Goal: Transaction & Acquisition: Purchase product/service

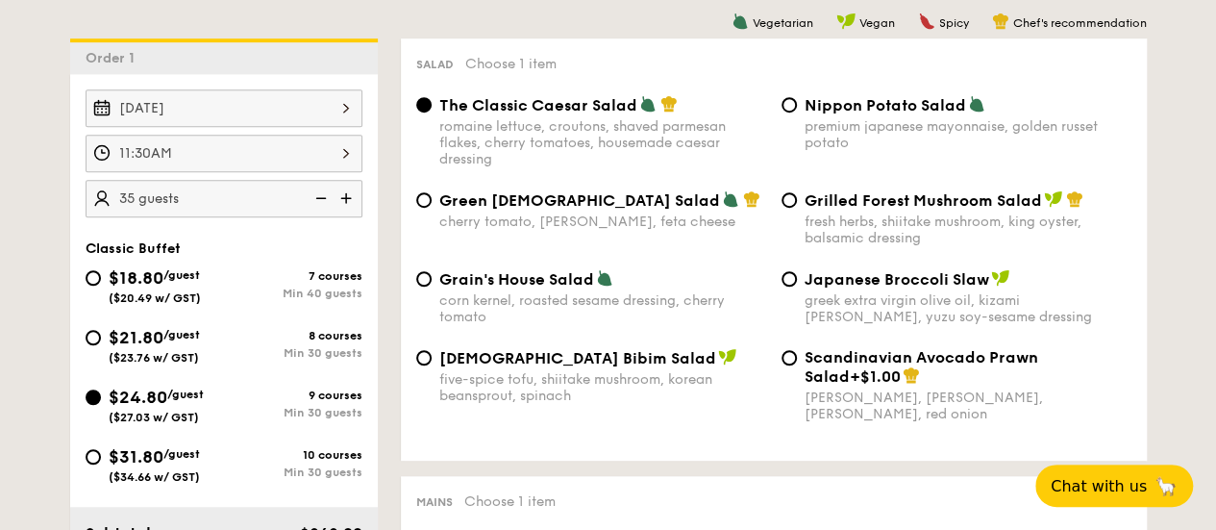
scroll to position [592, 0]
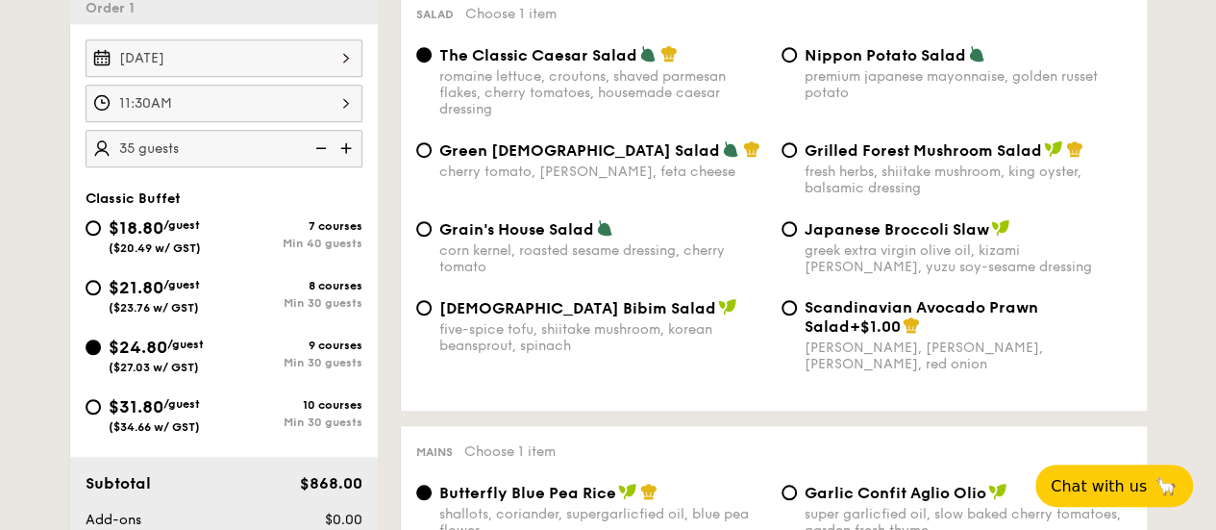
click at [855, 101] on div "premium japanese mayonnaise, golden russet potato" at bounding box center [967, 84] width 327 height 33
click at [797, 62] on input "Nippon Potato Salad premium japanese mayonnaise, golden russet potato" at bounding box center [788, 54] width 15 height 15
radio input "true"
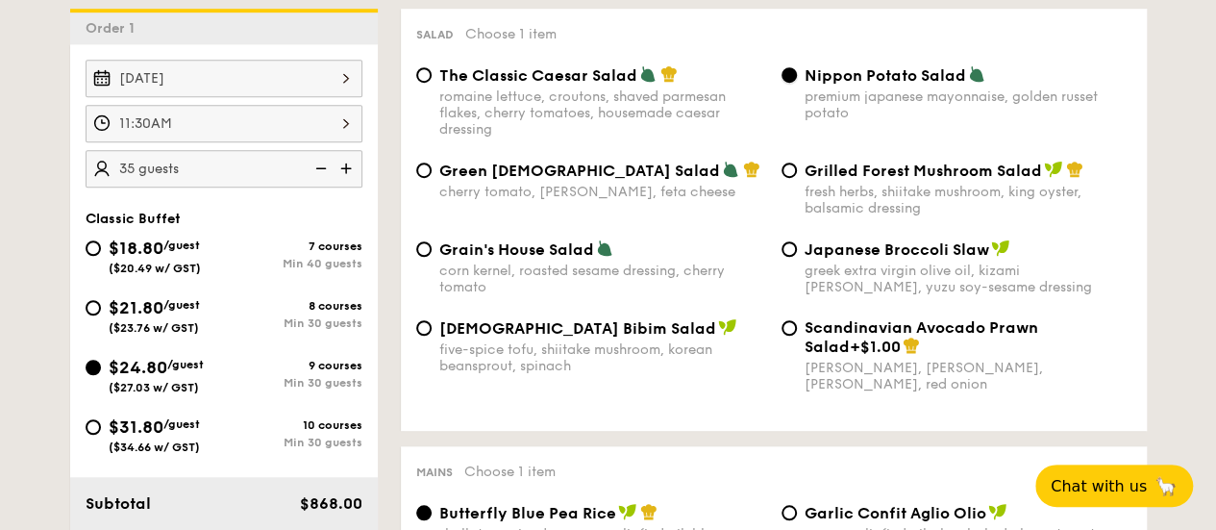
scroll to position [692, 0]
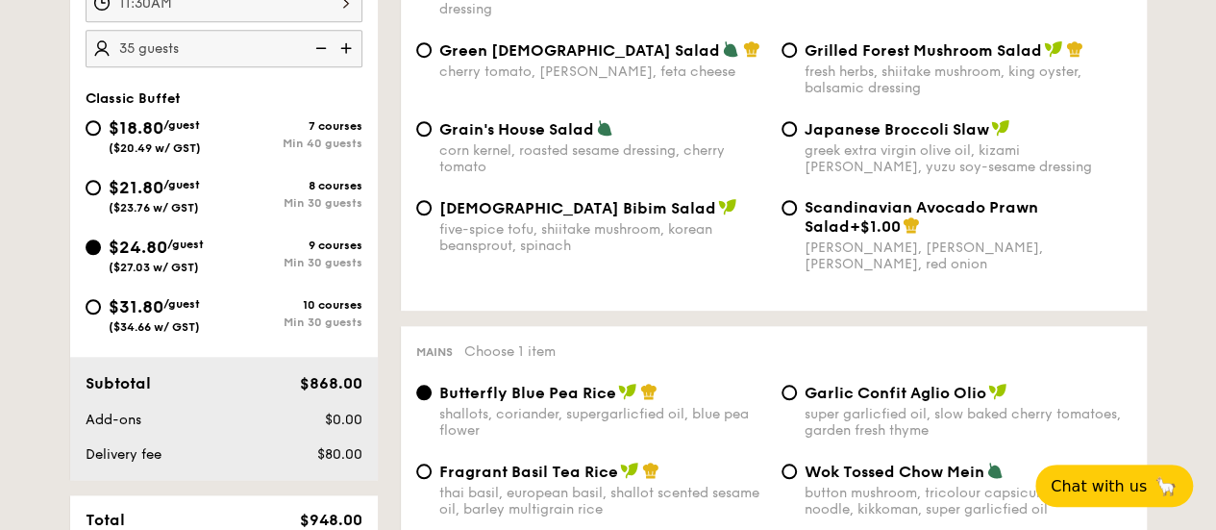
click at [483, 248] on div "five-spice tofu, shiitake mushroom, korean beansprout, spinach" at bounding box center [602, 237] width 327 height 33
click at [432, 215] on input "Korean Bibim Salad five-spice tofu, shiitake mushroom, korean beansprout, spina…" at bounding box center [423, 207] width 15 height 15
radio input "true"
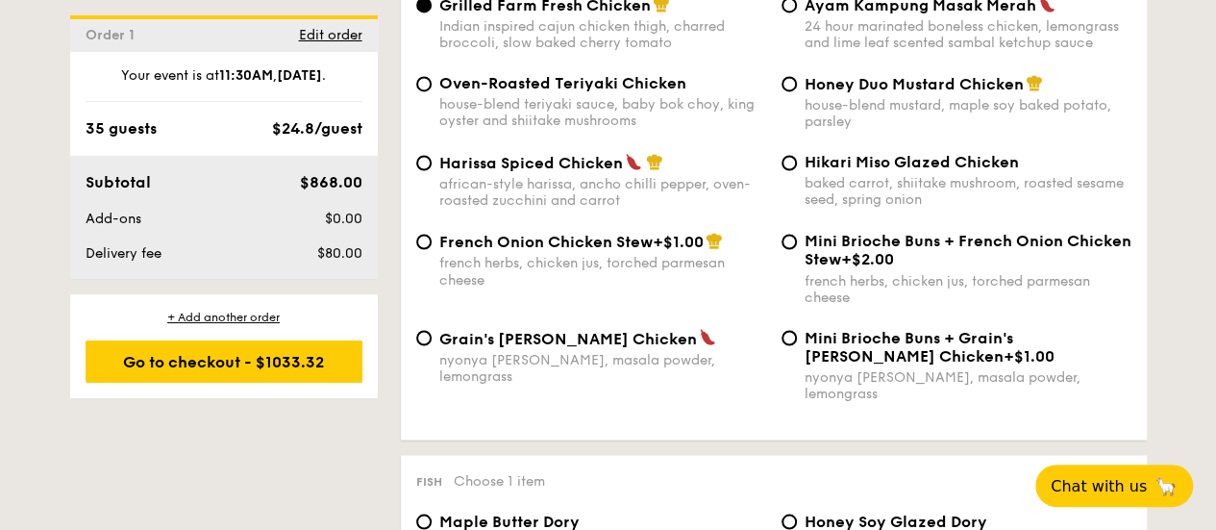
scroll to position [1653, 0]
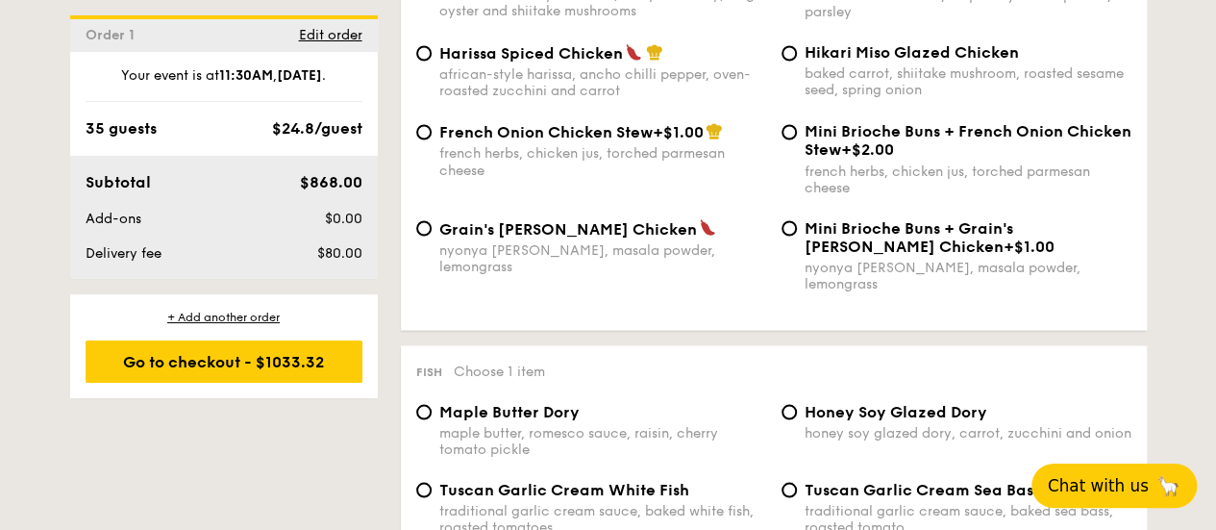
click at [1115, 476] on span "Chat with us" at bounding box center [1098, 485] width 101 height 19
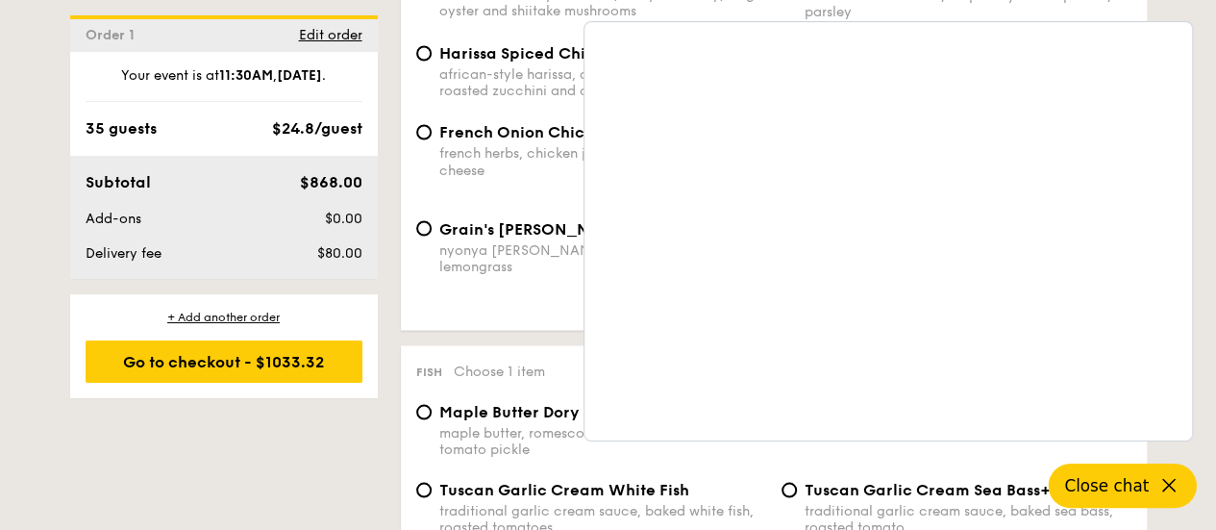
click at [459, 237] on span "Grain's [PERSON_NAME] Chicken" at bounding box center [568, 228] width 258 height 18
click at [432, 235] on input "Grain's [PERSON_NAME] Chicken nyonya [PERSON_NAME], masala powder, lemongrass" at bounding box center [423, 227] width 15 height 15
radio input "true"
click at [555, 217] on div "French Onion Chicken Stew +$1.00 french herbs, chicken jus, torched parmesan ch…" at bounding box center [773, 170] width 730 height 96
click at [1173, 487] on icon at bounding box center [1168, 485] width 23 height 23
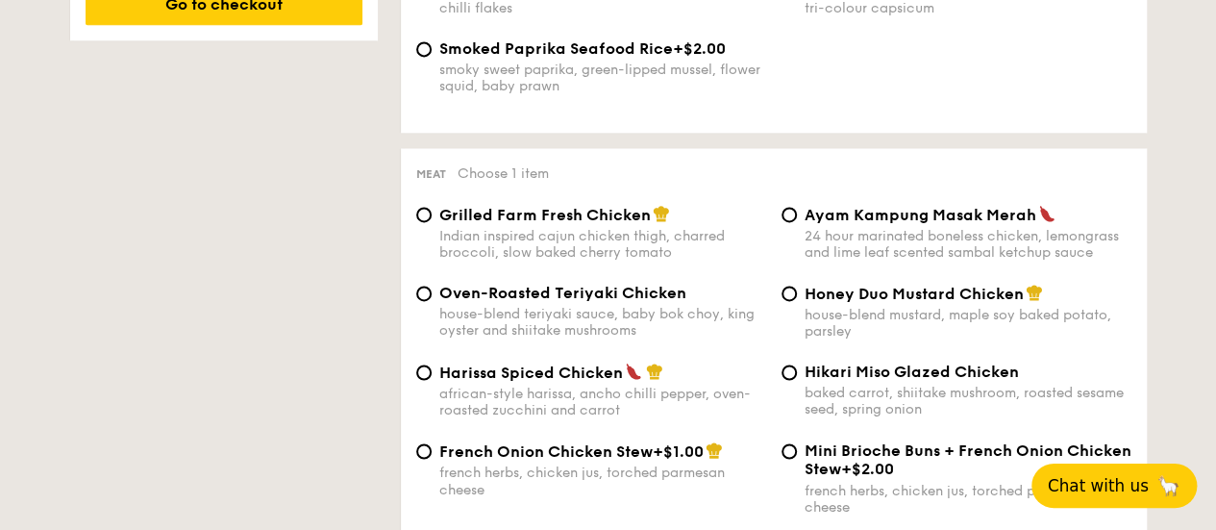
scroll to position [1365, 0]
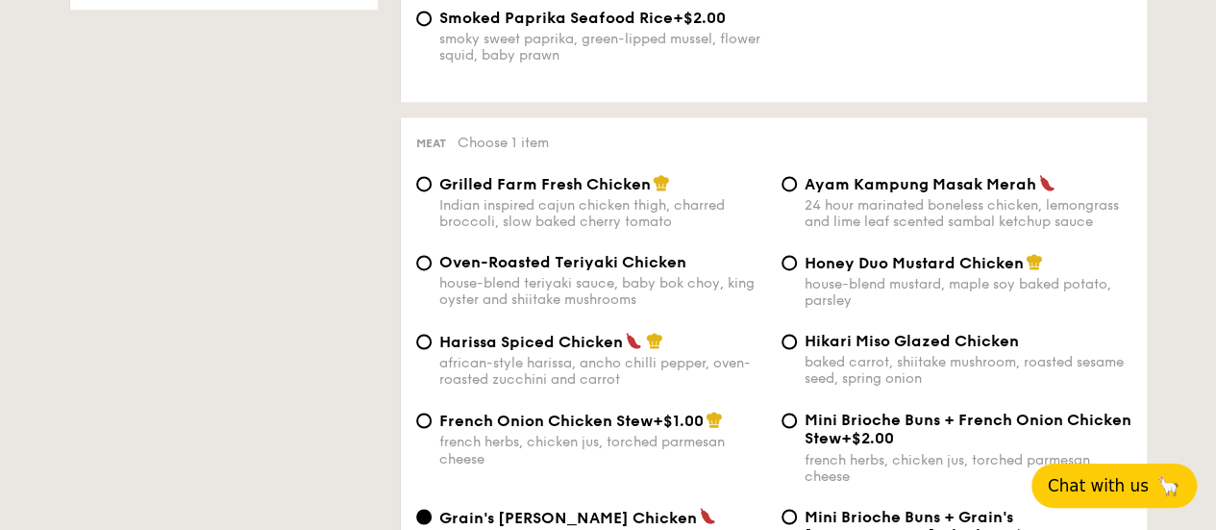
click at [568, 193] on span "Grilled Farm Fresh Chicken" at bounding box center [544, 184] width 211 height 18
click at [432, 191] on input "Grilled Farm Fresh Chicken Indian inspired cajun chicken thigh, charred broccol…" at bounding box center [423, 183] width 15 height 15
radio input "true"
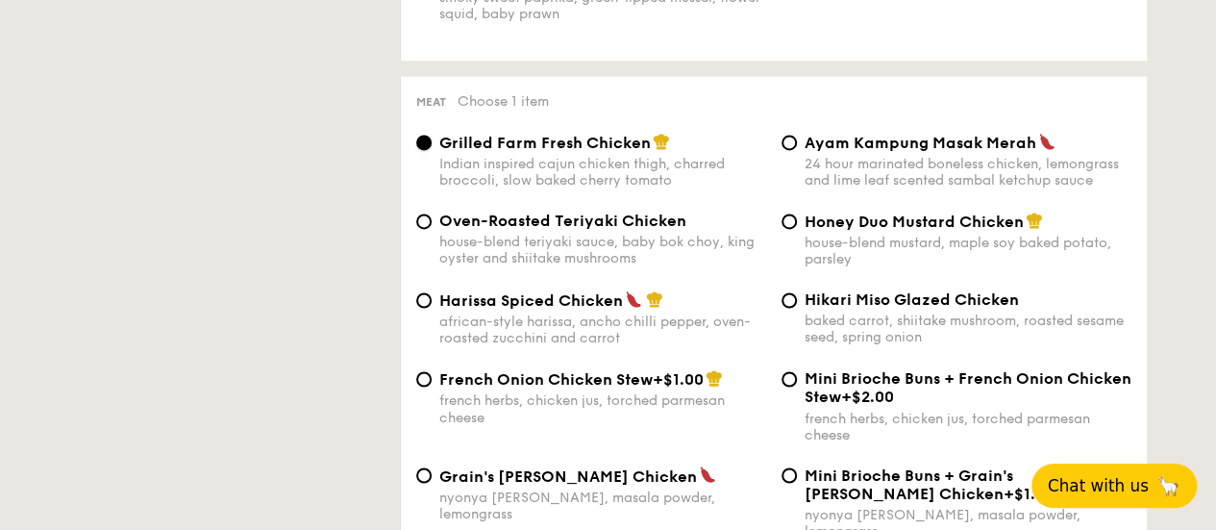
scroll to position [1461, 0]
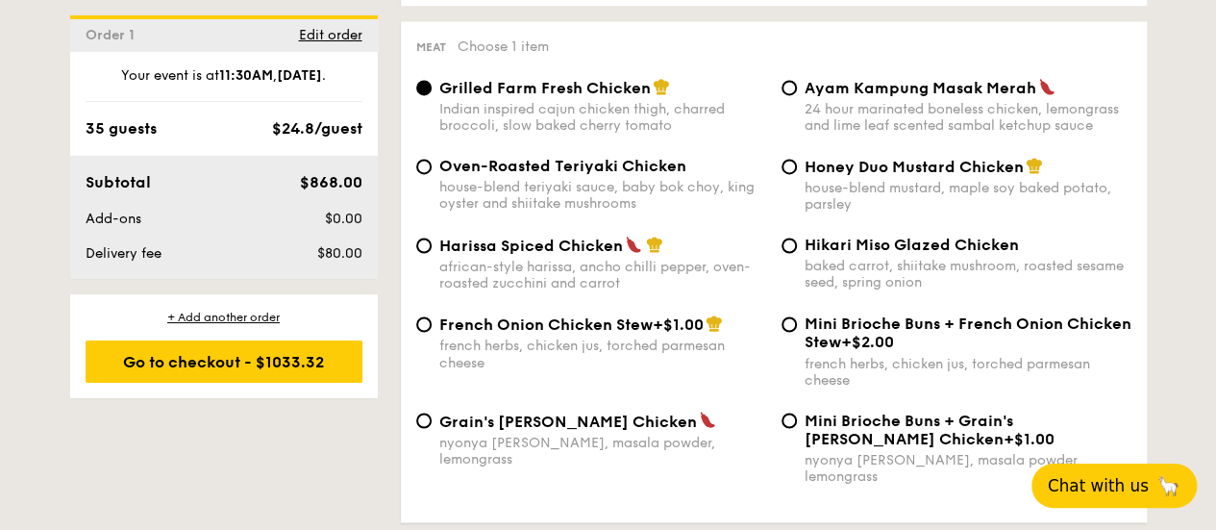
click at [838, 212] on div "house-blend mustard, maple soy baked potato, parsley" at bounding box center [967, 196] width 327 height 33
click at [797, 174] on input "Honey Duo Mustard Chicken house-blend mustard, maple soy baked potato, parsley" at bounding box center [788, 166] width 15 height 15
radio input "true"
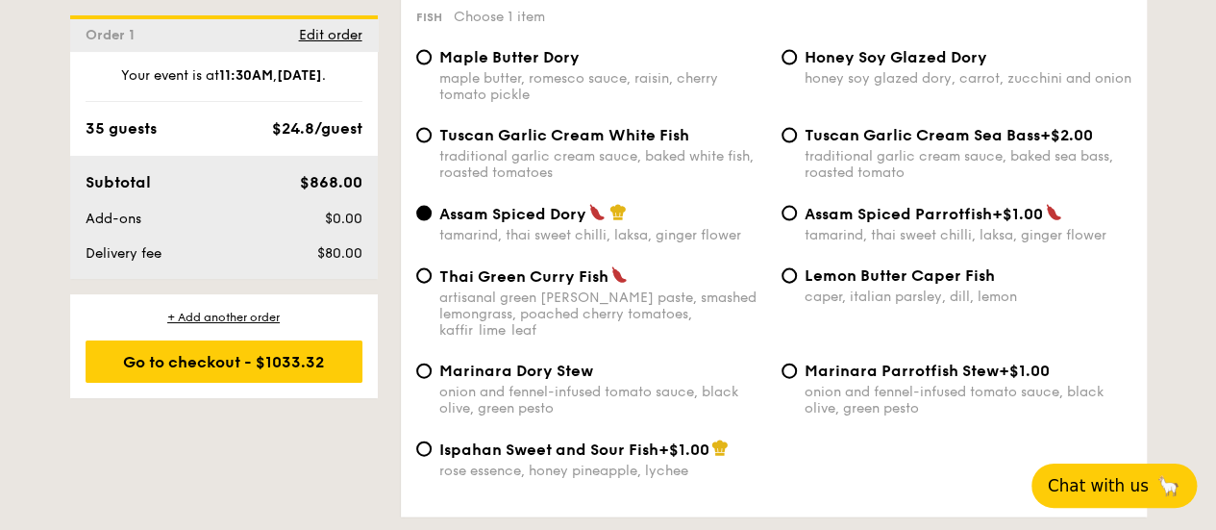
scroll to position [2037, 0]
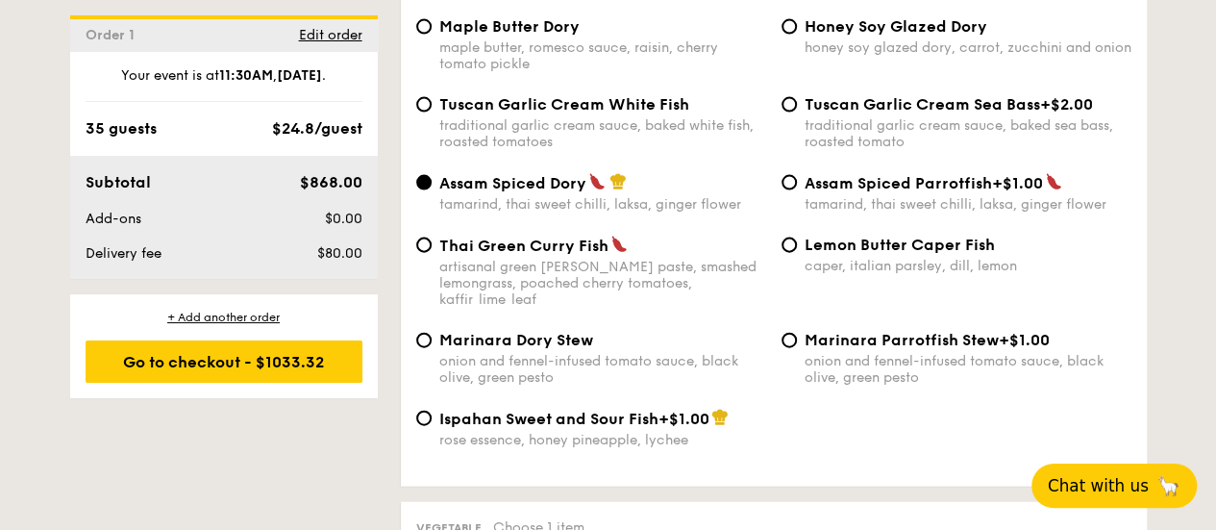
click at [633, 284] on div "artisanal green [PERSON_NAME] paste, smashed lemongrass, poached cherry tomatoe…" at bounding box center [602, 283] width 327 height 49
click at [432, 253] on input "Thai Green [PERSON_NAME] Fish artisanal green [PERSON_NAME] paste, smashed lemo…" at bounding box center [423, 244] width 15 height 15
radio input "true"
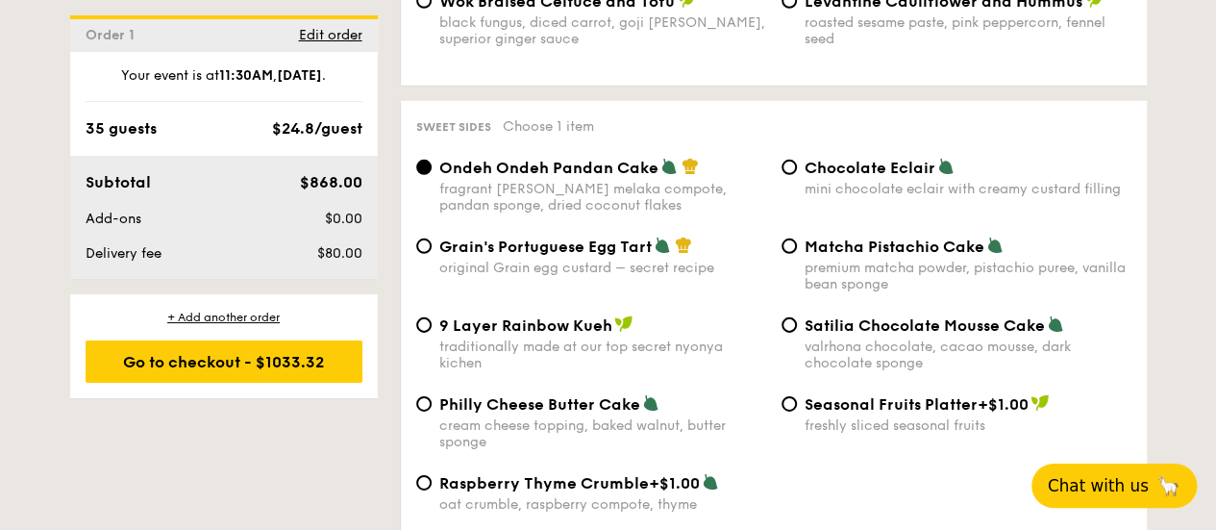
scroll to position [2902, 0]
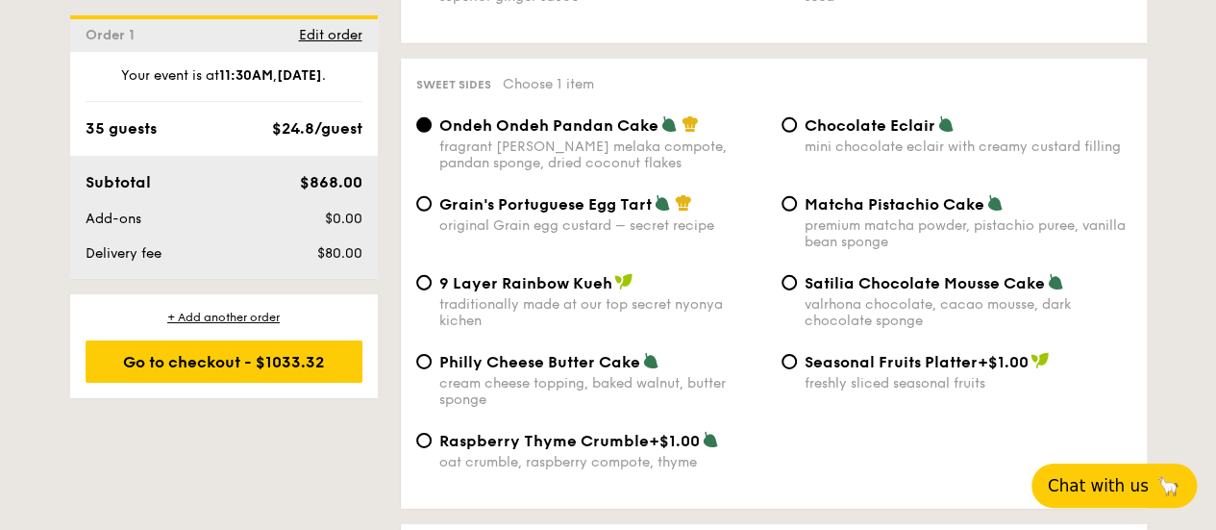
click at [598, 212] on span "Grain's Portuguese Egg Tart" at bounding box center [545, 204] width 212 height 18
click at [432, 211] on input "Grain's Portuguese Egg Tart original Grain egg custard – secret recipe" at bounding box center [423, 203] width 15 height 15
radio input "true"
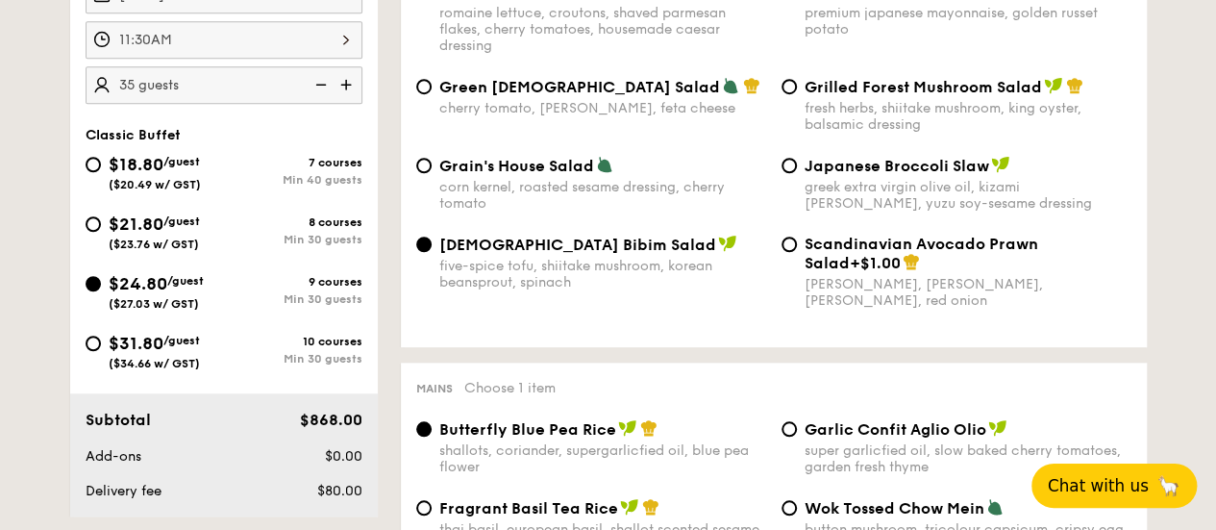
scroll to position [788, 0]
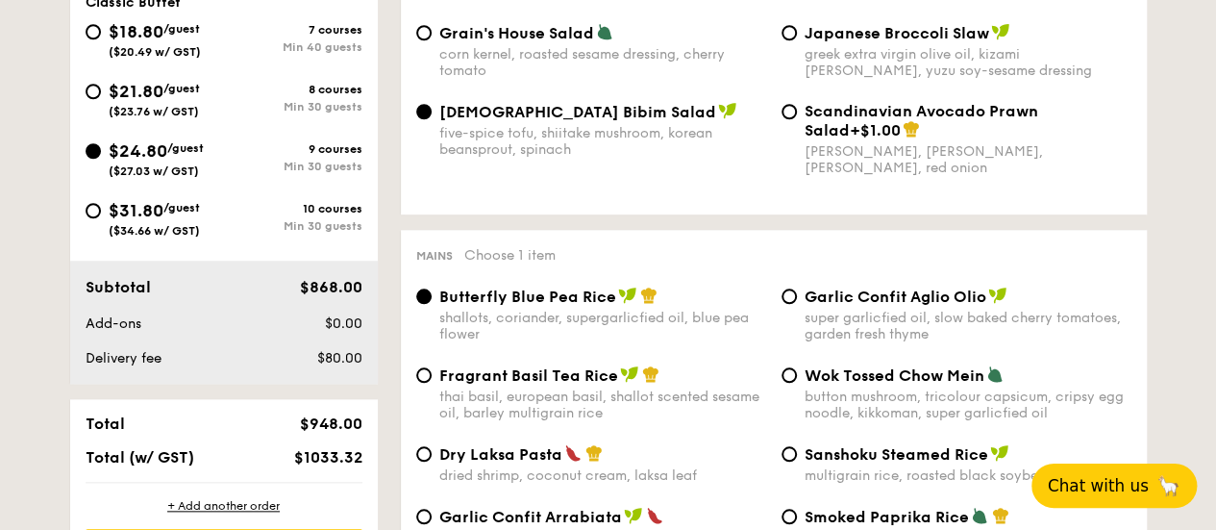
click at [327, 233] on div "Min 30 guests" at bounding box center [293, 225] width 138 height 13
click at [101, 218] on input "$31.80 /guest ($34.66 w/ GST) 10 courses Min 30 guests" at bounding box center [93, 210] width 15 height 15
radio input "true"
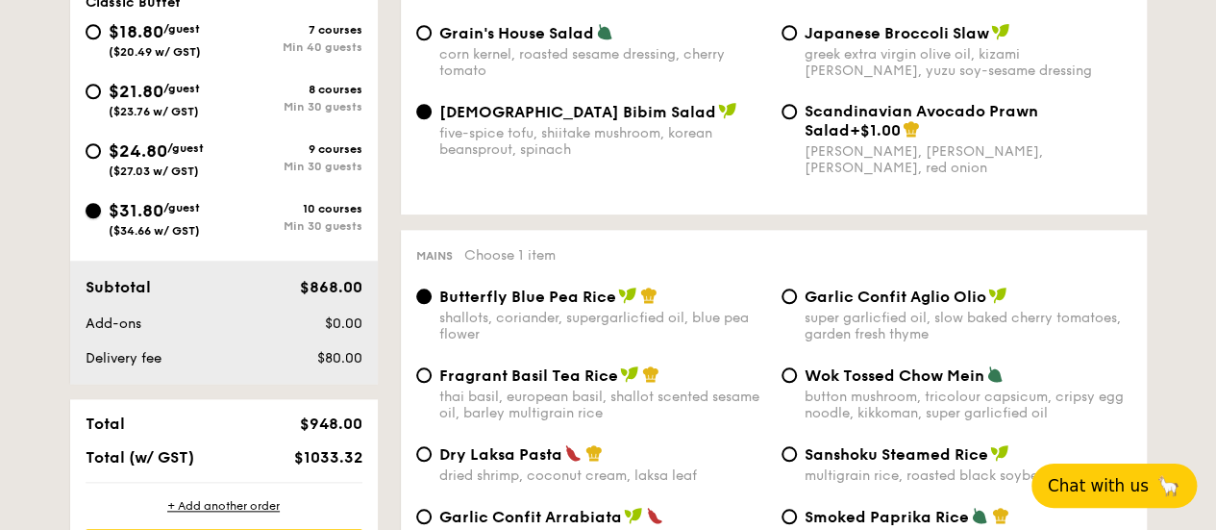
radio input "true"
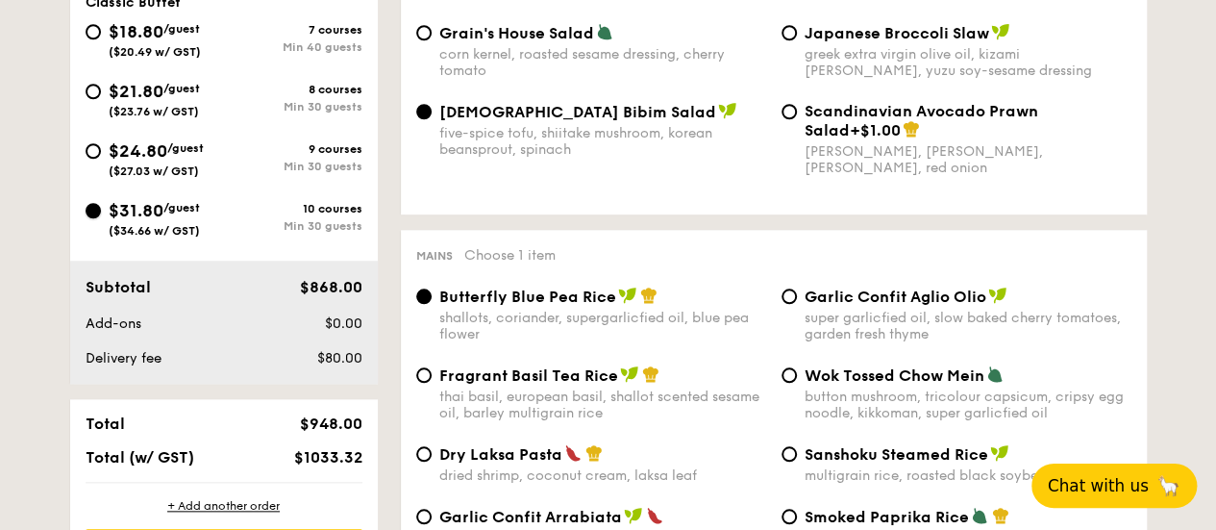
radio input "true"
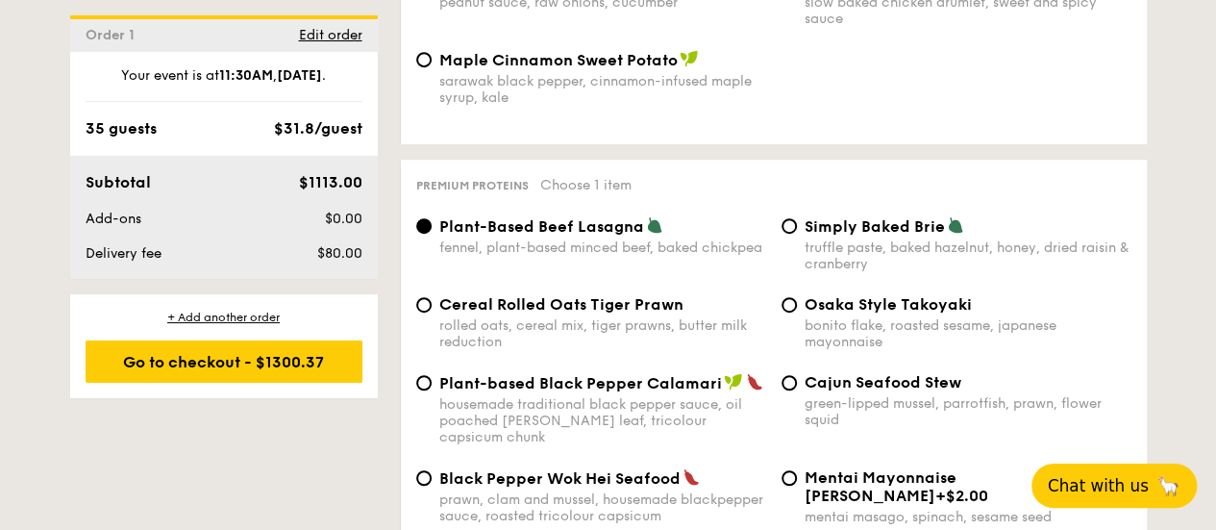
scroll to position [4152, 0]
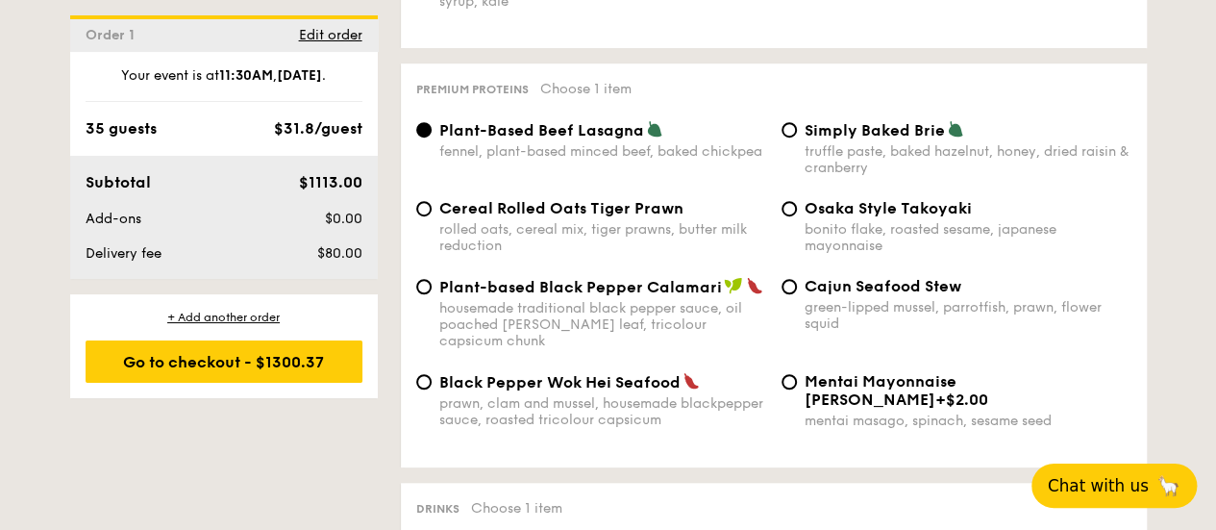
click at [551, 391] on div "Black Pepper Wok Hei Seafood prawn, clam and mussel, housemade blackpepper sauc…" at bounding box center [602, 400] width 327 height 56
click at [432, 389] on input "Black Pepper Wok Hei Seafood prawn, clam and mussel, housemade blackpepper sauc…" at bounding box center [423, 381] width 15 height 15
radio input "true"
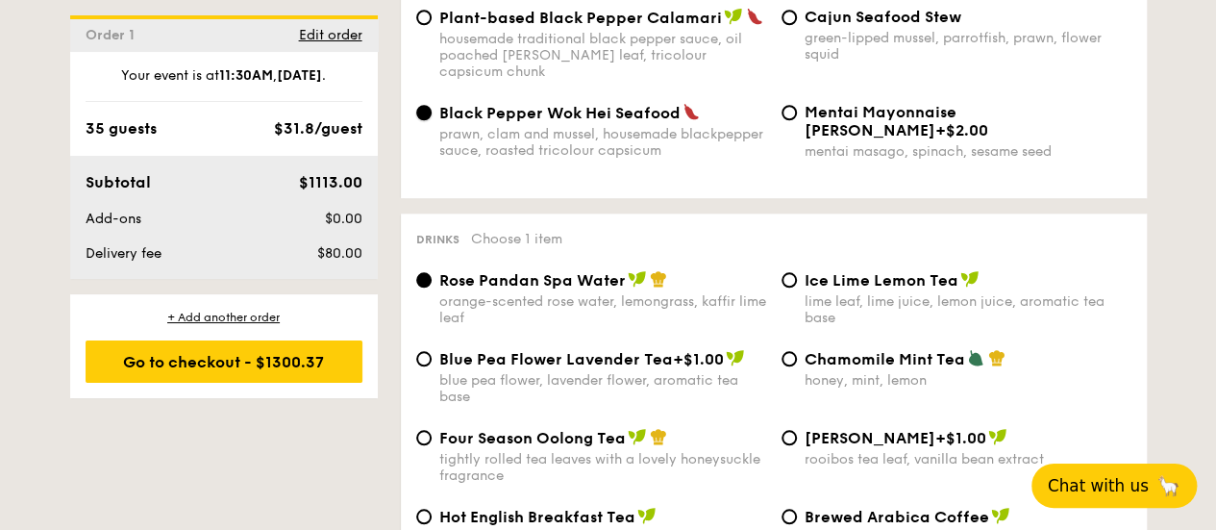
scroll to position [4440, 0]
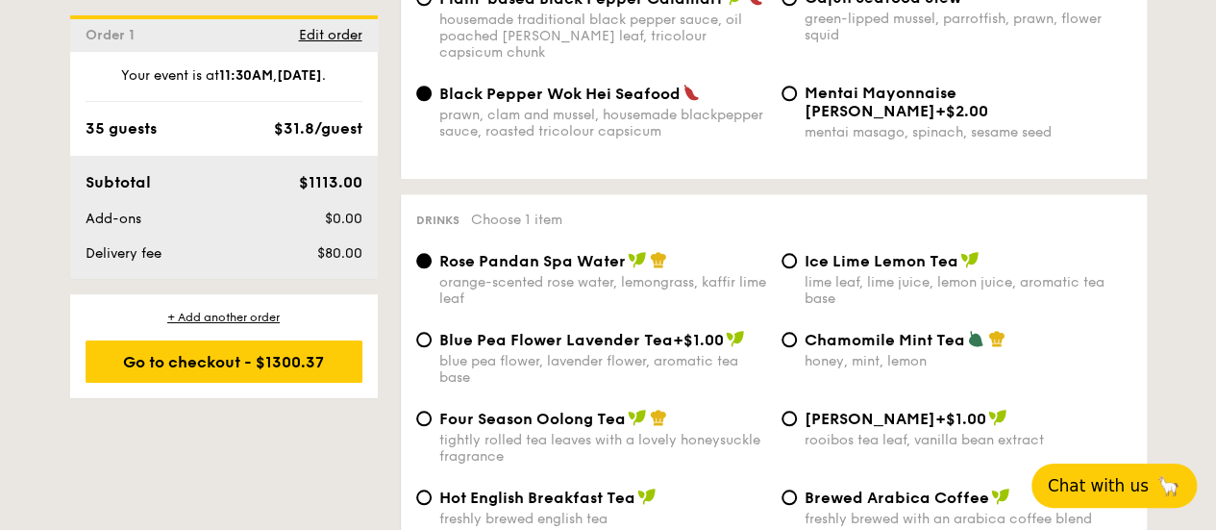
click at [822, 264] on span "Ice Lime Lemon Tea" at bounding box center [881, 261] width 154 height 18
click at [797, 264] on input "Ice Lime Lemon Tea lime leaf, lime juice, lemon juice, aromatic tea base" at bounding box center [788, 260] width 15 height 15
radio input "true"
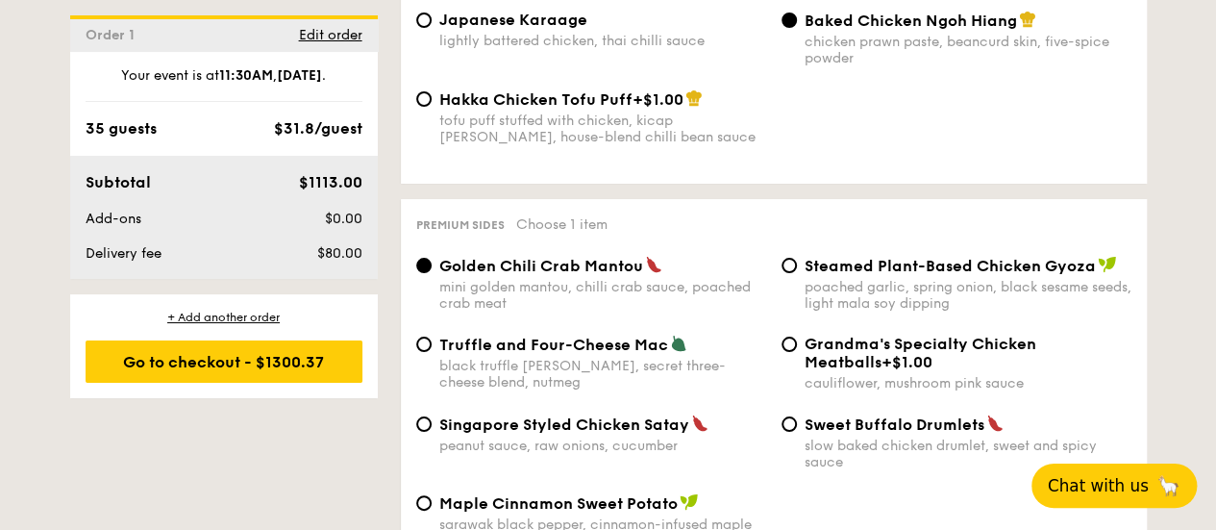
scroll to position [3671, 0]
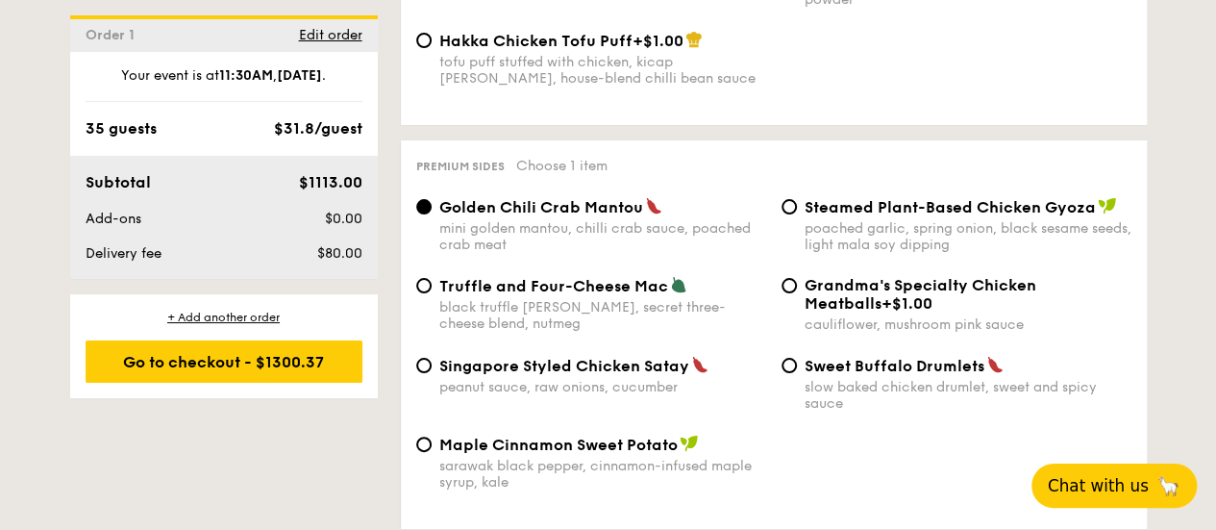
click at [580, 310] on div "black truffle [PERSON_NAME], secret three-cheese blend, nutmeg" at bounding box center [602, 315] width 327 height 33
click at [432, 293] on input "Truffle and Four-Cheese Mac black truffle [PERSON_NAME], secret three-cheese bl…" at bounding box center [423, 285] width 15 height 15
radio input "true"
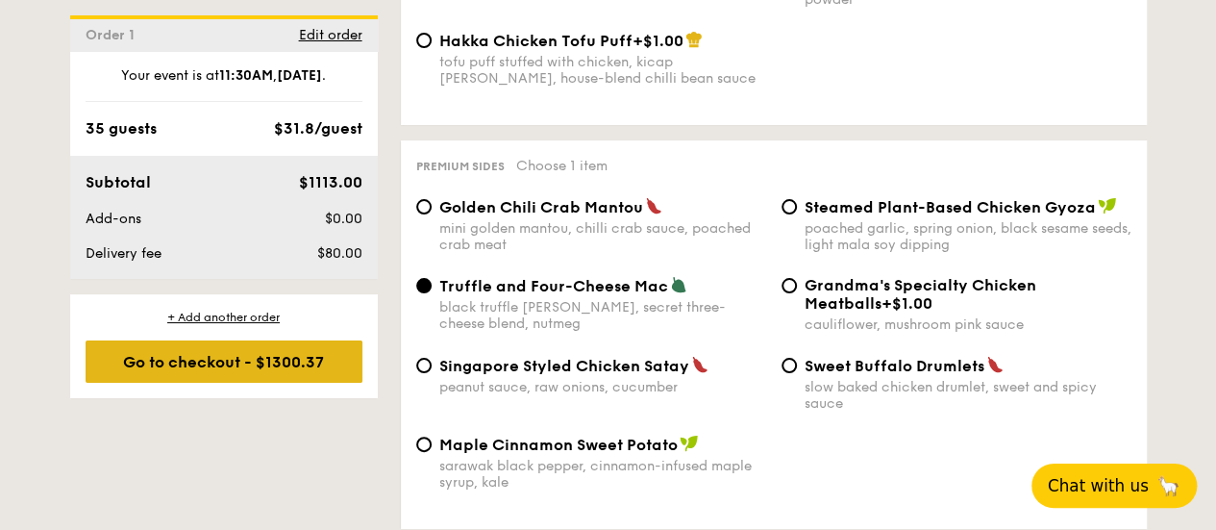
click at [225, 357] on div "Go to checkout - $1300.37" at bounding box center [224, 361] width 277 height 42
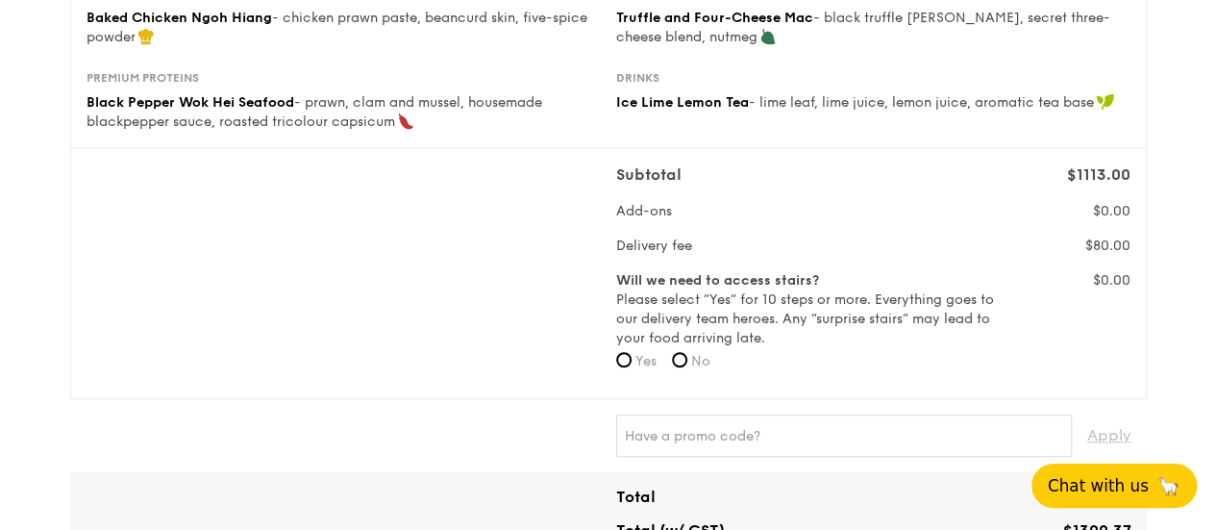
scroll to position [577, 0]
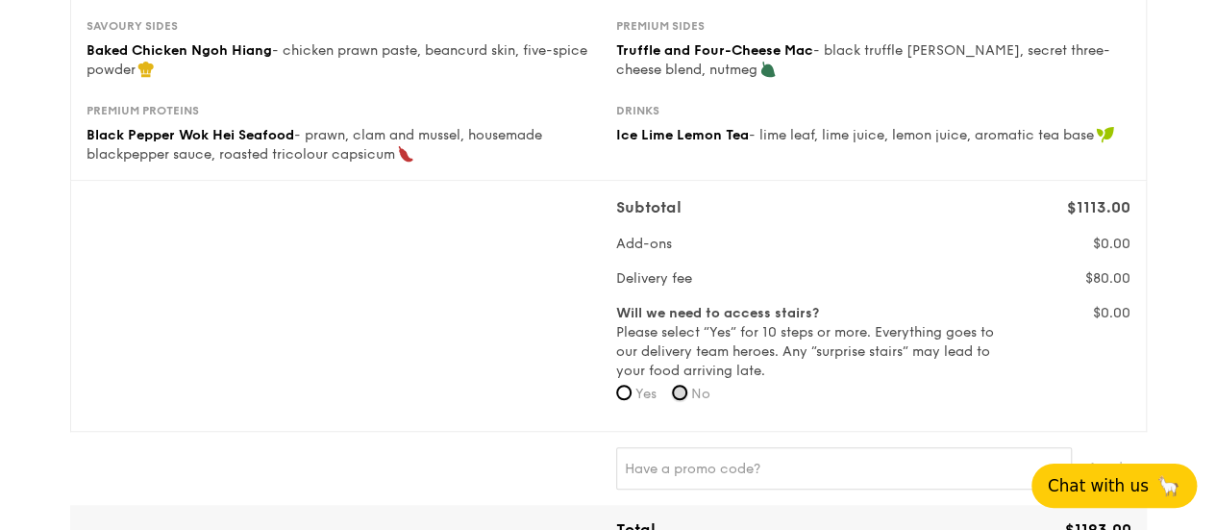
click at [687, 400] on input "No" at bounding box center [679, 391] width 15 height 15
radio input "true"
click at [635, 402] on span "Yes" at bounding box center [645, 393] width 21 height 16
click at [631, 400] on input "Yes" at bounding box center [623, 391] width 15 height 15
radio input "true"
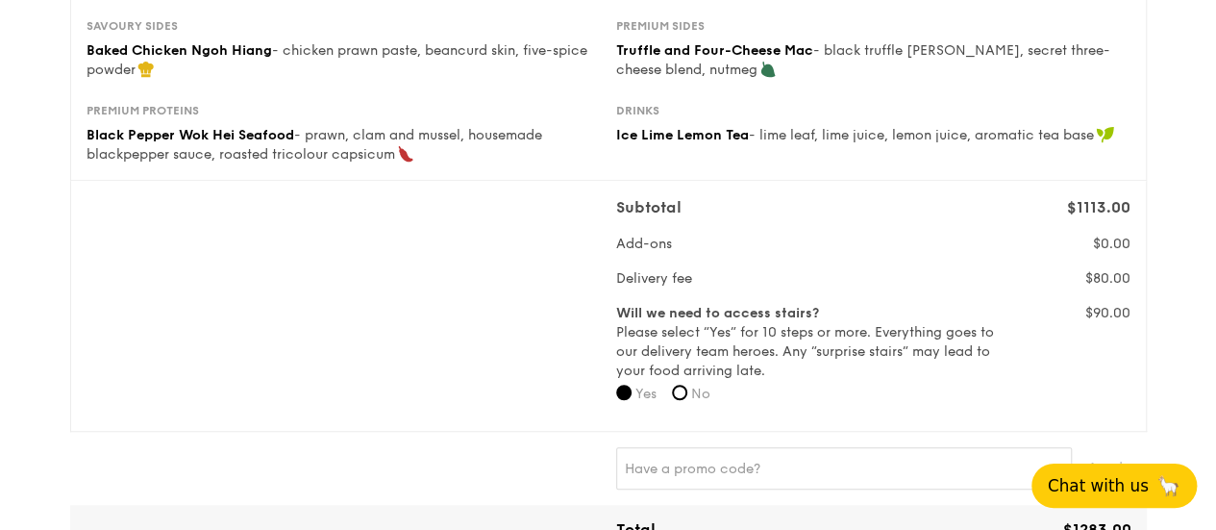
click at [698, 402] on span "No" at bounding box center [700, 393] width 19 height 16
click at [687, 400] on input "No" at bounding box center [679, 391] width 15 height 15
radio input "true"
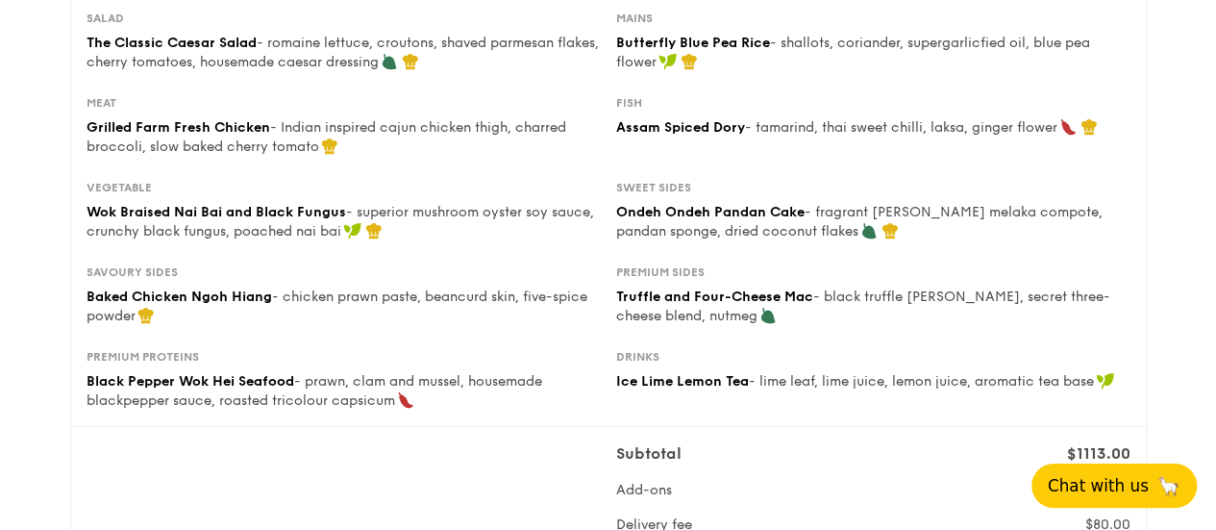
scroll to position [288, 0]
